Goal: Task Accomplishment & Management: Complete application form

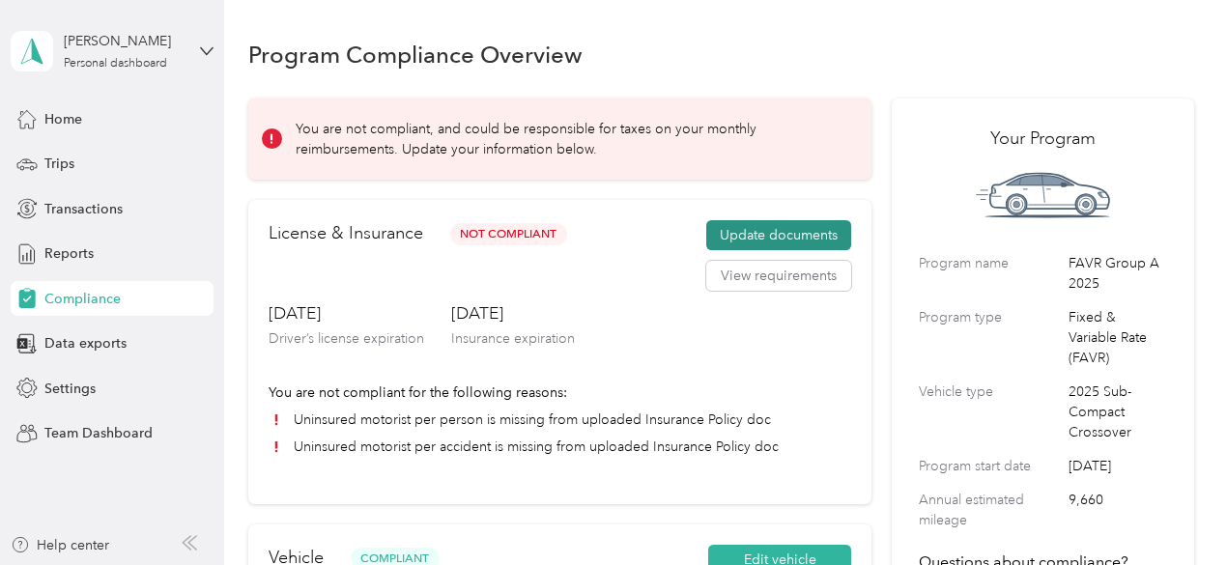
click at [789, 231] on button "Update documents" at bounding box center [779, 235] width 145 height 31
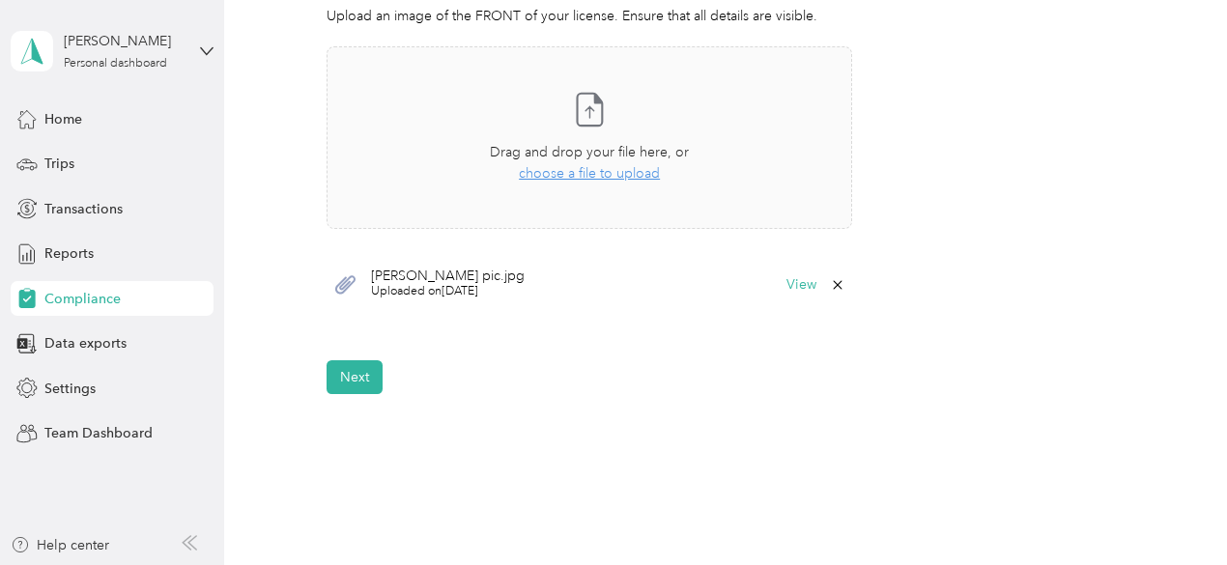
scroll to position [700, 0]
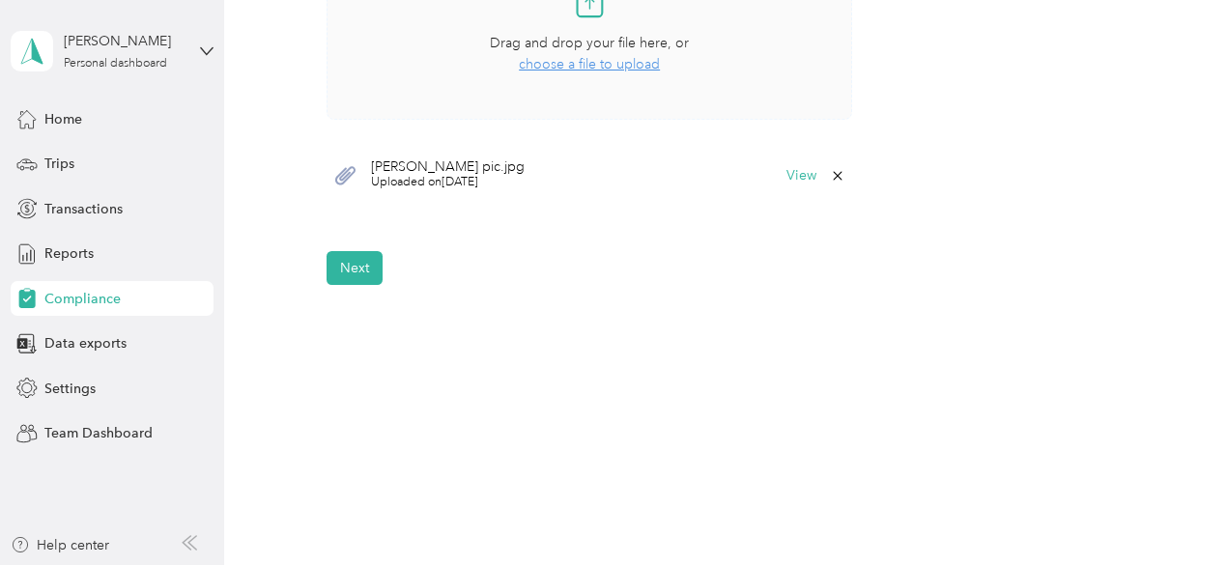
click at [607, 64] on span "choose a file to upload" at bounding box center [589, 64] width 141 height 16
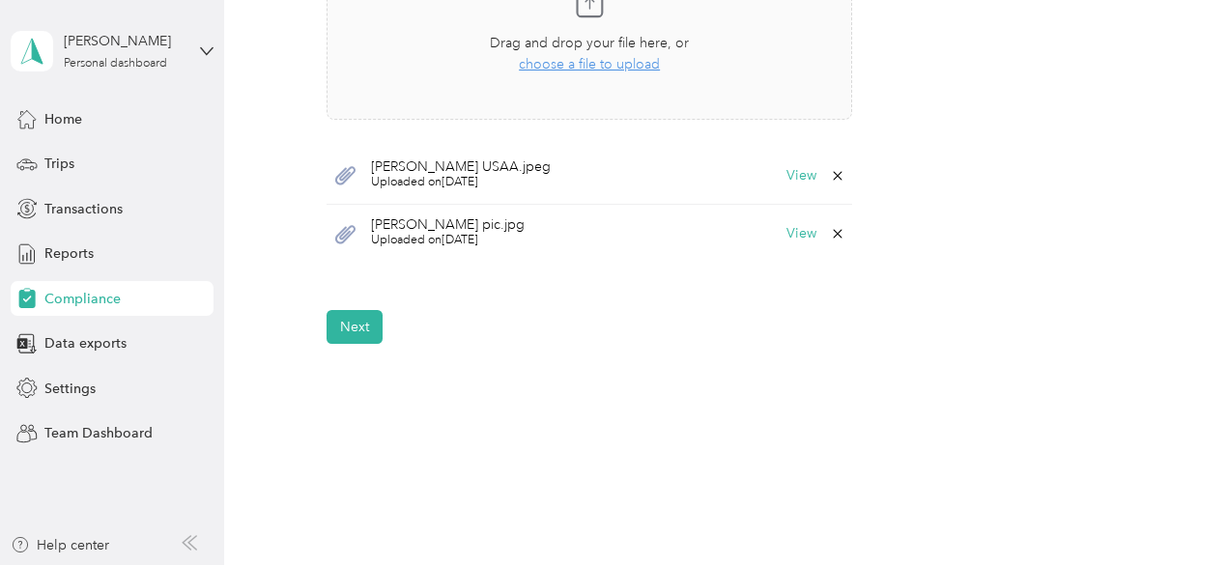
scroll to position [603, 0]
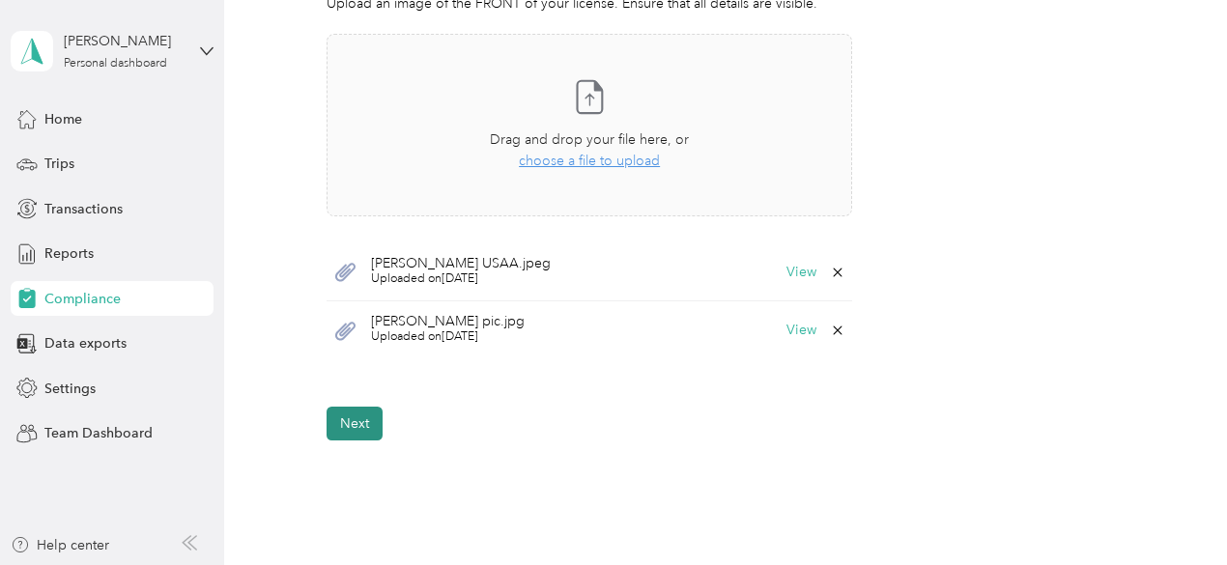
click at [340, 422] on button "Next" at bounding box center [355, 424] width 56 height 34
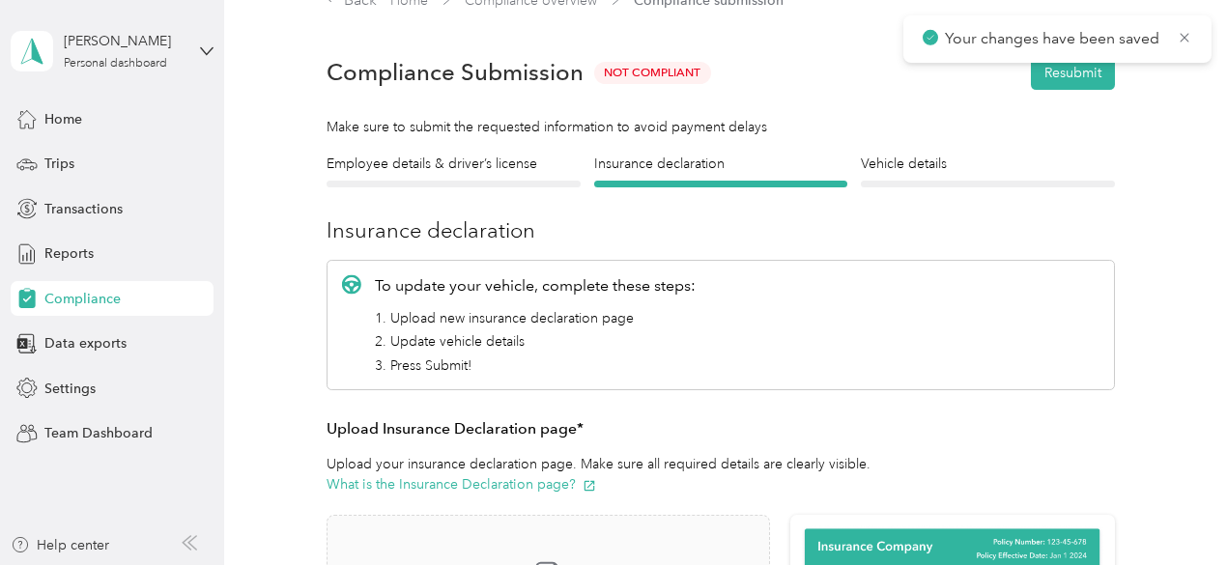
scroll to position [23, 0]
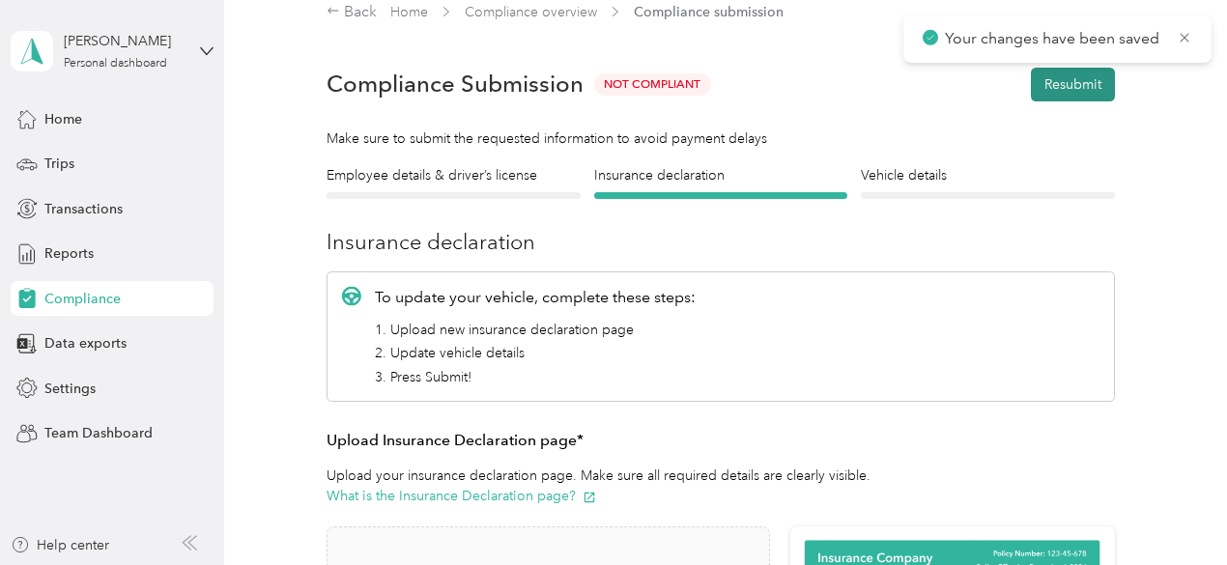
click at [1060, 86] on button "Resubmit" at bounding box center [1073, 85] width 84 height 34
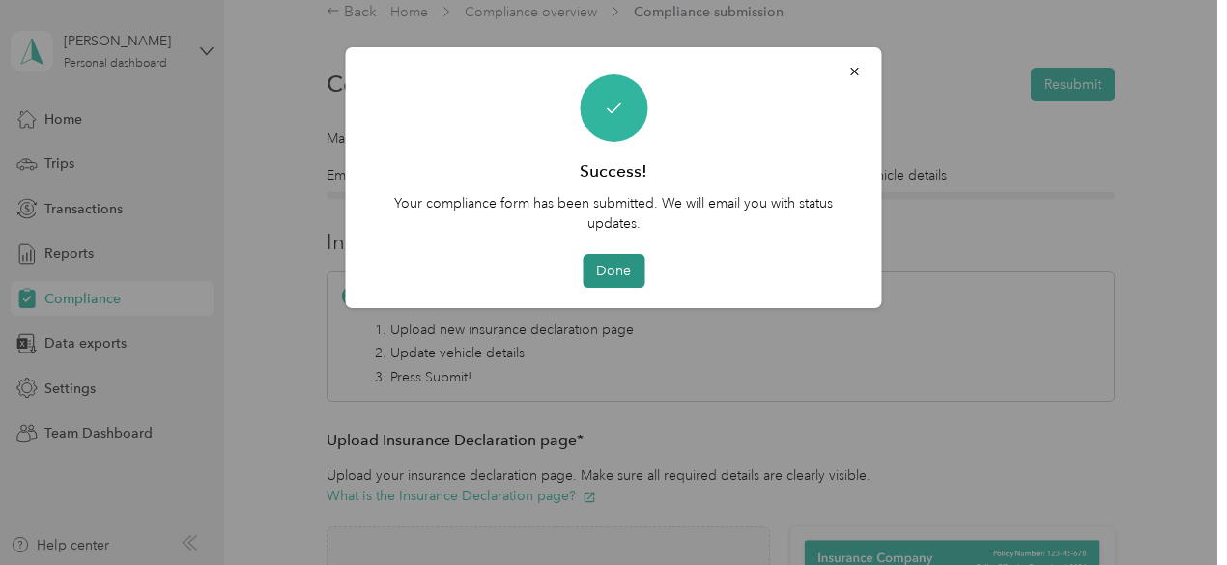
click at [628, 272] on button "Done" at bounding box center [614, 271] width 62 height 34
